Goal: Information Seeking & Learning: Find specific fact

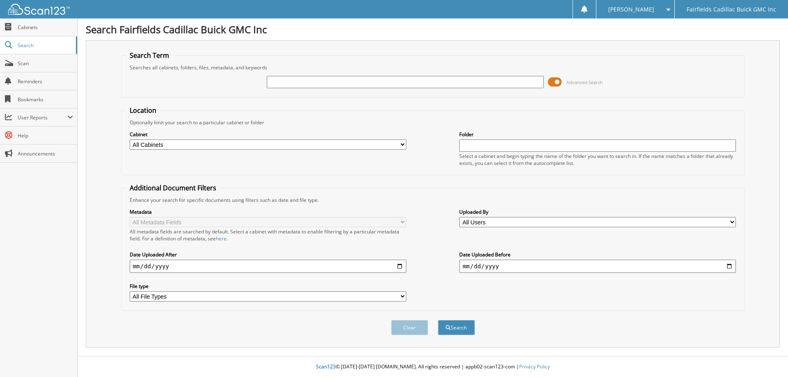
click at [553, 81] on span at bounding box center [555, 82] width 14 height 12
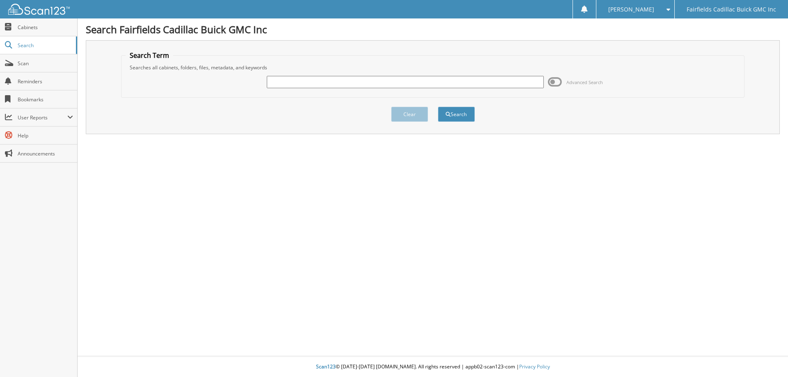
click at [422, 77] on input "text" at bounding box center [405, 82] width 277 height 12
type input "m2503"
click at [438, 107] on button "Search" at bounding box center [456, 114] width 37 height 15
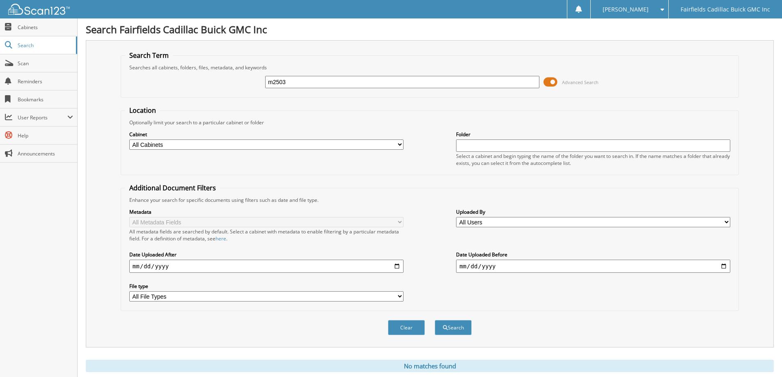
click at [549, 83] on span at bounding box center [551, 82] width 14 height 12
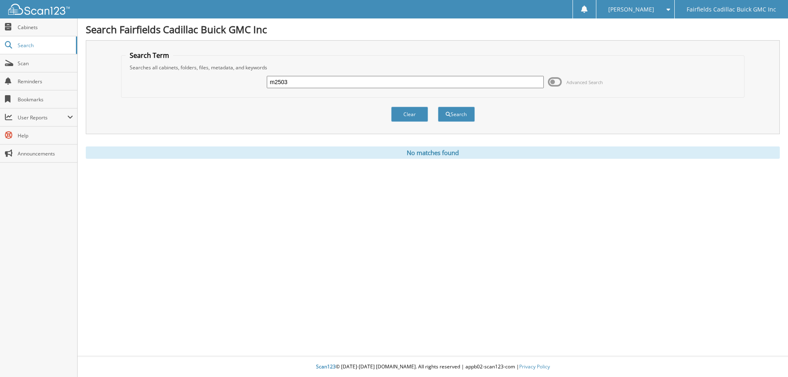
drag, startPoint x: 318, startPoint y: 85, endPoint x: 269, endPoint y: 87, distance: 48.5
click at [269, 87] on input "m2503" at bounding box center [405, 82] width 277 height 12
paste input "https://ww2.dealertrack.app.coxautoinc.com/dealjackets/310200027372786926/deals…"
type input "https://ww2.dealertrack.app.coxautoinc.com/dealjackets/310200027372786926/deals…"
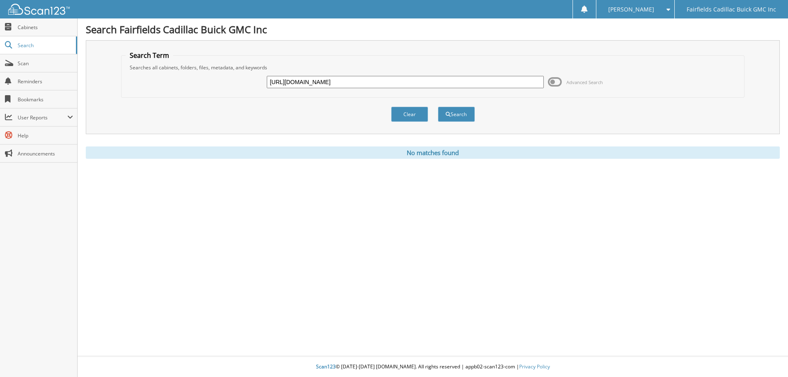
click at [438, 107] on button "Search" at bounding box center [456, 114] width 37 height 15
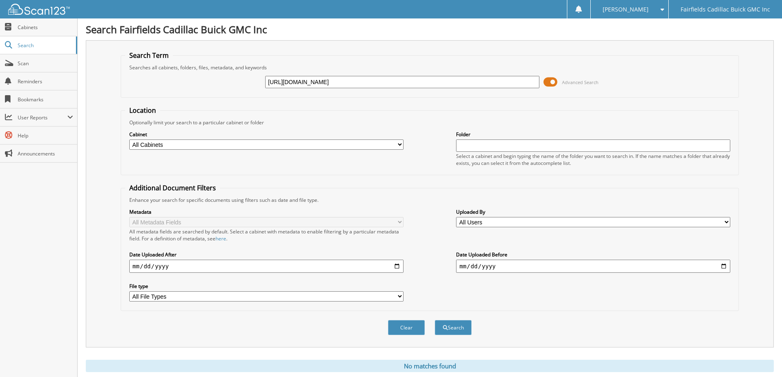
click at [551, 78] on span at bounding box center [551, 82] width 14 height 12
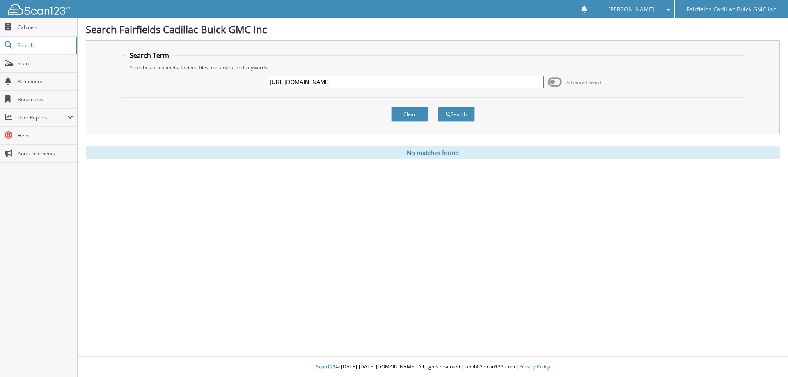
click at [298, 76] on input "https://ww2.dealertrack.app.coxautoinc.com/dealjackets/310200027372786926/deals…" at bounding box center [405, 82] width 277 height 12
drag, startPoint x: 487, startPoint y: 76, endPoint x: 659, endPoint y: 83, distance: 172.1
click at [659, 83] on div "https://ww2.dealertrack.app.coxautoinc.com/dealjackets/310200027372786926/deals…" at bounding box center [433, 82] width 615 height 22
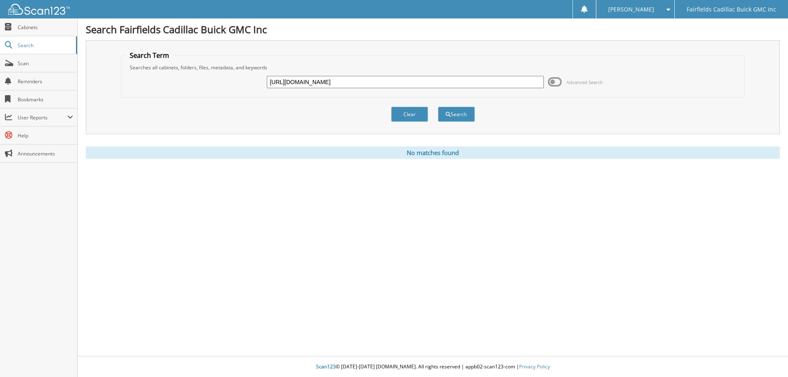
type input "https://ww2.dealertrack.app.coxautoinc.com/dealjackets/310200027372786926/deal"
drag, startPoint x: 511, startPoint y: 83, endPoint x: 197, endPoint y: 100, distance: 313.7
click at [204, 100] on form "Search Term Searches all cabinets, folders, files, metadata, and keywords https…" at bounding box center [433, 91] width 624 height 80
type input "c2601"
click at [438, 107] on button "Search" at bounding box center [456, 114] width 37 height 15
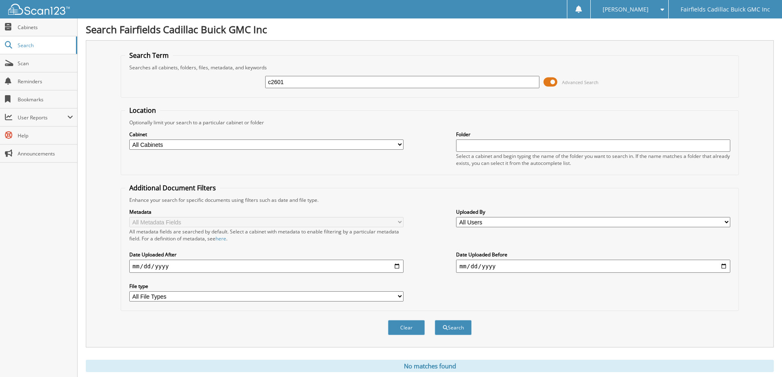
click at [546, 82] on span at bounding box center [551, 82] width 14 height 12
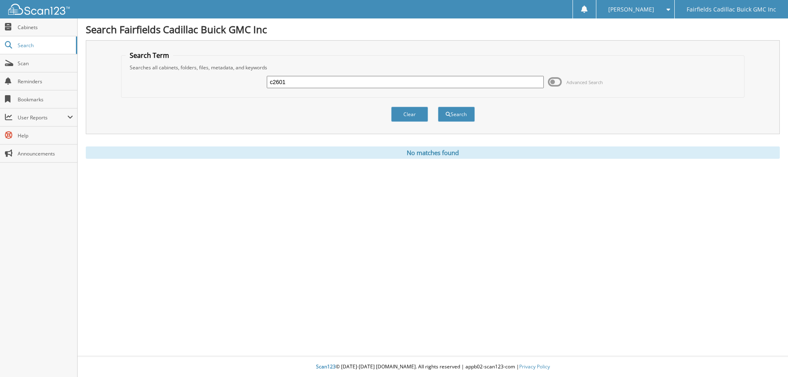
drag, startPoint x: 294, startPoint y: 84, endPoint x: 149, endPoint y: 79, distance: 145.4
click at [151, 79] on div "c2601 Advanced Search" at bounding box center [433, 82] width 615 height 22
type input "g25213"
click at [438, 107] on button "Search" at bounding box center [456, 114] width 37 height 15
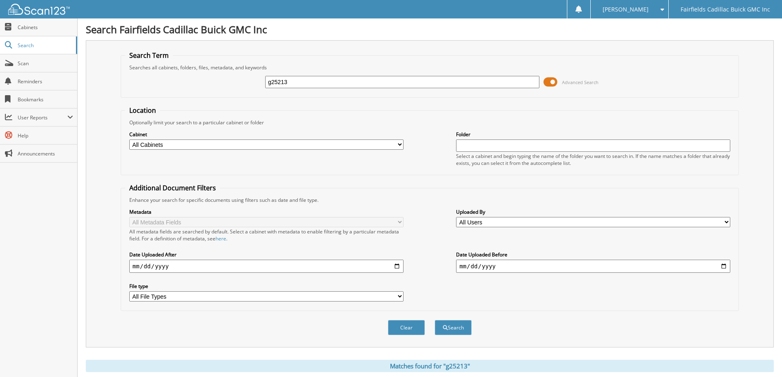
click at [549, 80] on span at bounding box center [551, 82] width 14 height 12
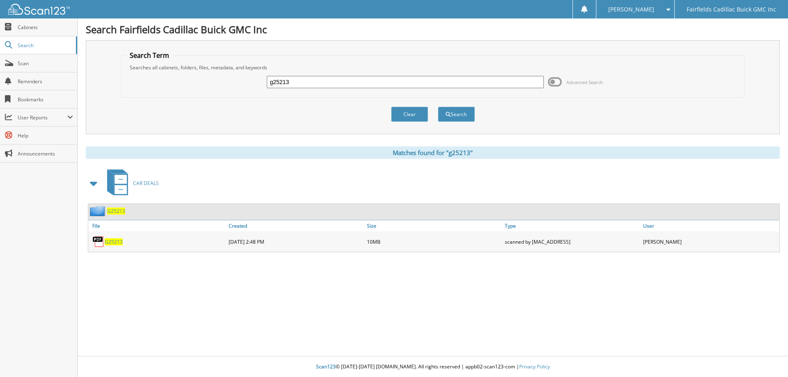
click at [115, 244] on span "G25213" at bounding box center [114, 242] width 18 height 7
drag, startPoint x: 340, startPoint y: 79, endPoint x: 225, endPoint y: 78, distance: 115.0
click at [225, 78] on div "g25213 Advanced Search" at bounding box center [433, 82] width 615 height 22
type input "c25213"
click at [438, 107] on button "Search" at bounding box center [456, 114] width 37 height 15
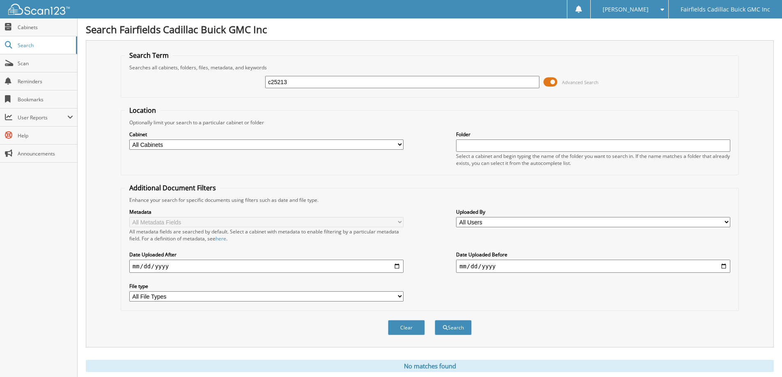
click at [550, 80] on span at bounding box center [551, 82] width 14 height 12
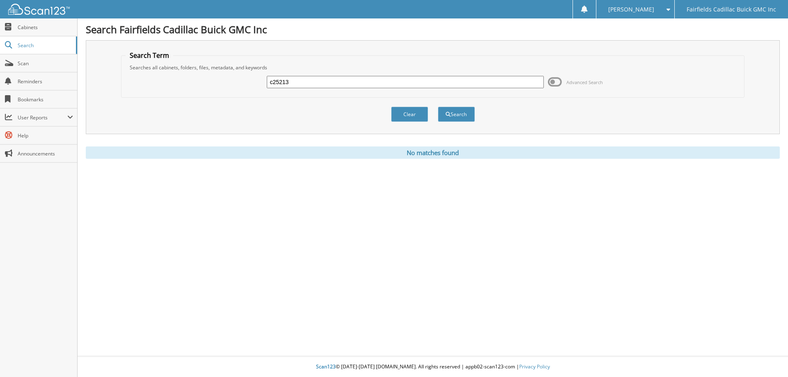
drag, startPoint x: 296, startPoint y: 84, endPoint x: 263, endPoint y: 84, distance: 33.7
click at [263, 84] on div "c25213 Advanced Search" at bounding box center [433, 82] width 615 height 22
